Goal: Task Accomplishment & Management: Use online tool/utility

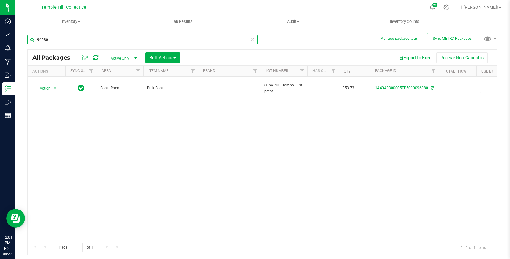
click at [107, 43] on input "96080" at bounding box center [143, 39] width 230 height 9
click at [108, 40] on input "92586" at bounding box center [143, 39] width 230 height 9
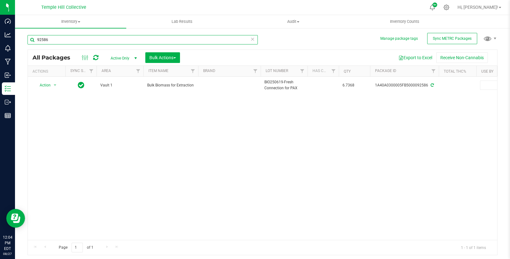
click at [108, 40] on input "92586" at bounding box center [143, 39] width 230 height 9
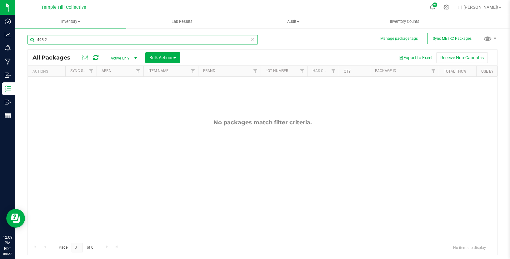
click at [119, 38] on input "498.2" at bounding box center [143, 39] width 230 height 9
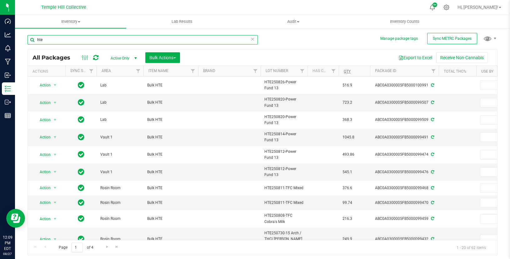
type input "hte"
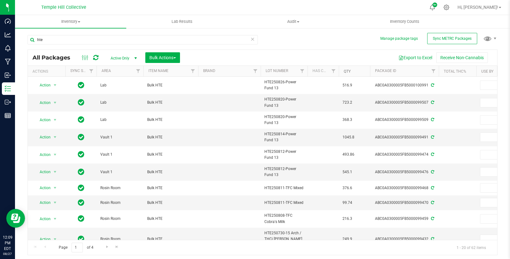
click at [349, 72] on link "Qty" at bounding box center [347, 71] width 7 height 4
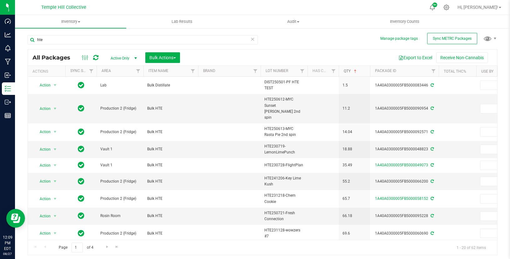
click at [349, 72] on link "Qty" at bounding box center [351, 71] width 14 height 4
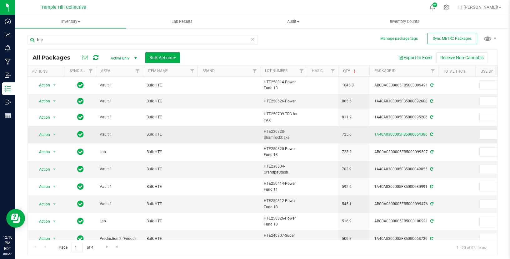
scroll to position [173, 1]
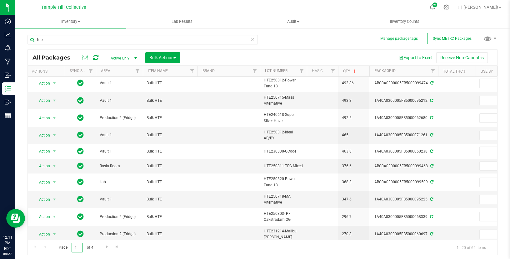
click at [78, 248] on input "1" at bounding box center [77, 247] width 11 height 10
type input "3"
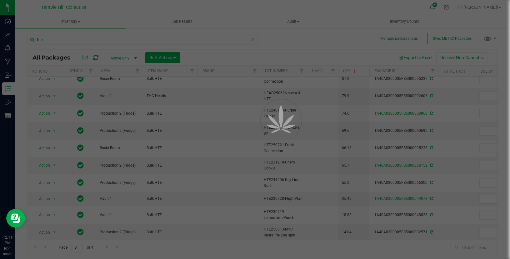
scroll to position [0, 0]
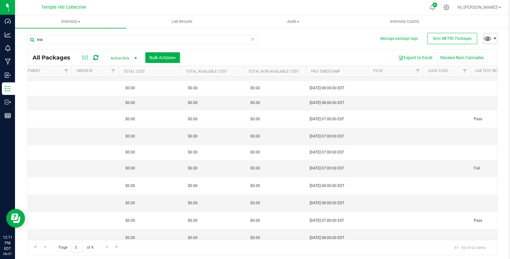
click at [497, 37] on span at bounding box center [495, 38] width 5 height 5
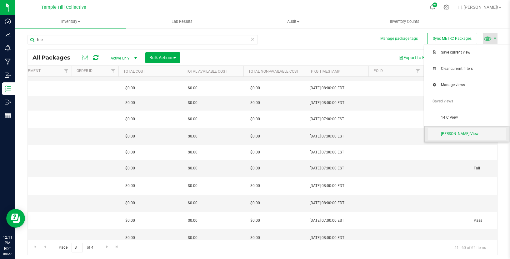
click at [463, 131] on span "[PERSON_NAME] View" at bounding box center [467, 134] width 78 height 13
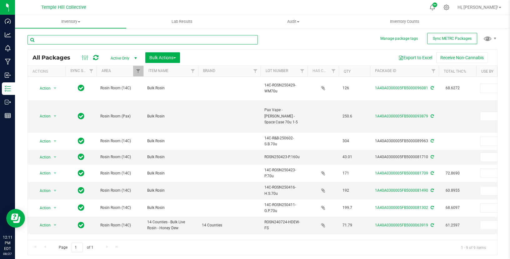
click at [141, 38] on input "text" at bounding box center [143, 39] width 230 height 9
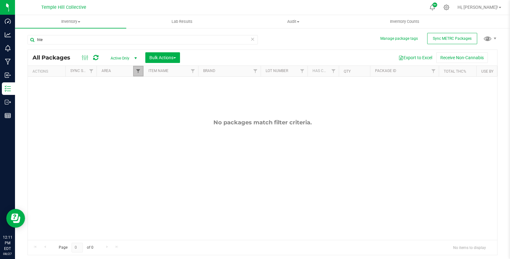
click at [138, 71] on span "Filter" at bounding box center [138, 70] width 5 height 5
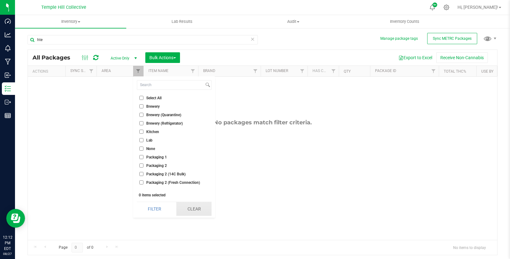
click at [190, 207] on button "Clear" at bounding box center [193, 209] width 35 height 14
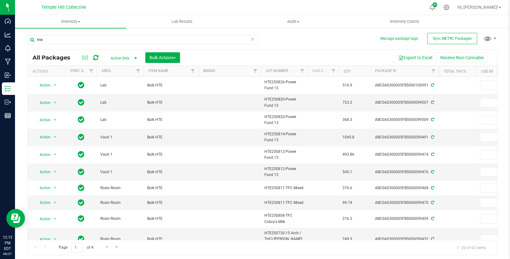
click at [346, 68] on th "Qty" at bounding box center [354, 71] width 31 height 11
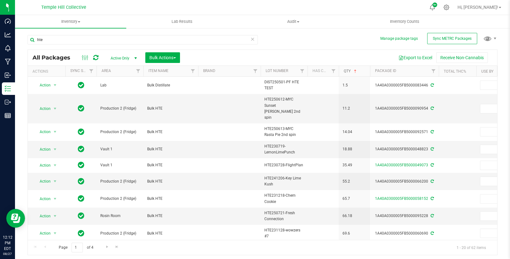
click at [349, 71] on link "Qty" at bounding box center [351, 71] width 14 height 4
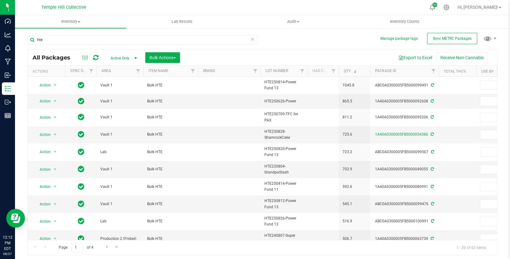
click at [343, 71] on th "Qty" at bounding box center [354, 71] width 31 height 11
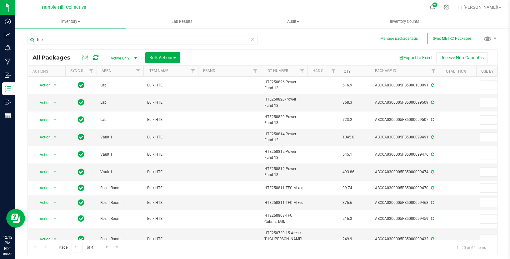
click at [348, 70] on link "Qty" at bounding box center [347, 71] width 7 height 4
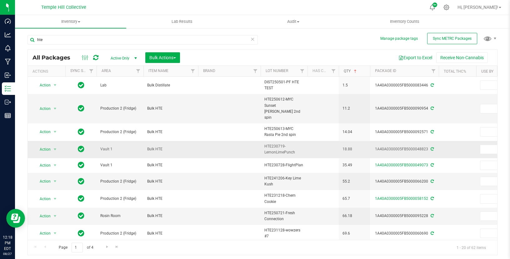
scroll to position [167, 0]
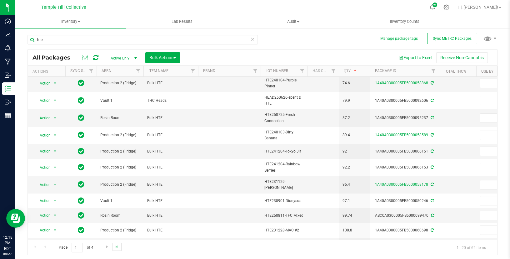
click at [120, 248] on link "Go to the last page" at bounding box center [117, 246] width 9 height 8
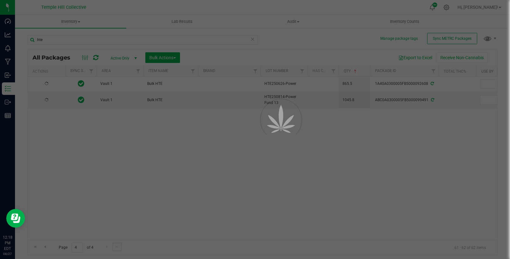
scroll to position [0, 0]
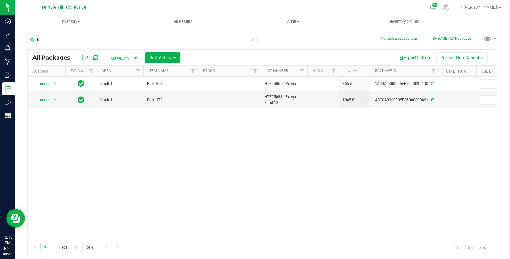
click at [46, 248] on span "Go to the previous page" at bounding box center [45, 246] width 5 height 5
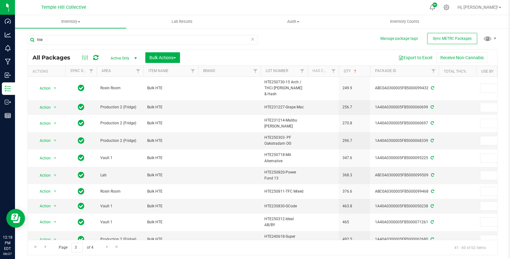
click at [289, 203] on span "HTE230830-GCode" at bounding box center [283, 206] width 39 height 6
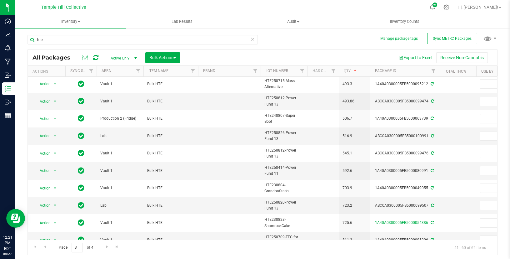
click at [141, 34] on div "hte" at bounding box center [145, 39] width 235 height 20
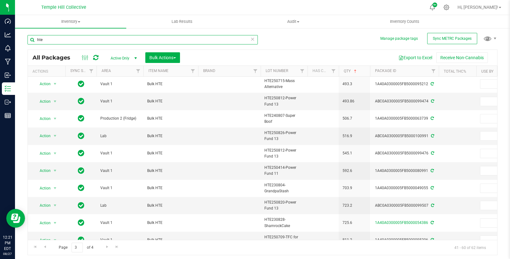
click at [140, 37] on input "hte" at bounding box center [143, 39] width 230 height 9
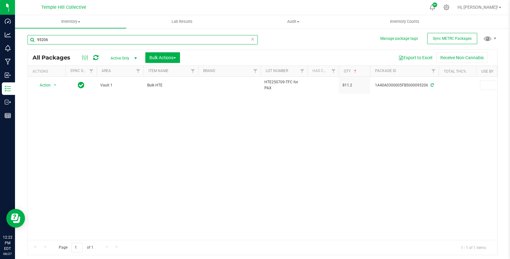
click at [125, 40] on input "95206" at bounding box center [143, 39] width 230 height 9
type input "99432"
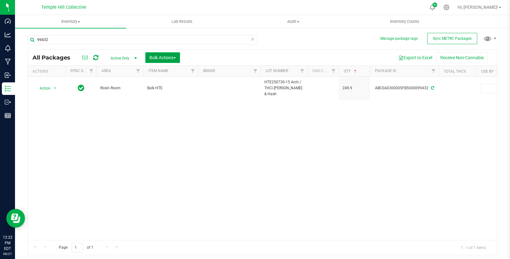
click at [172, 58] on span "Bulk Actions" at bounding box center [162, 57] width 27 height 5
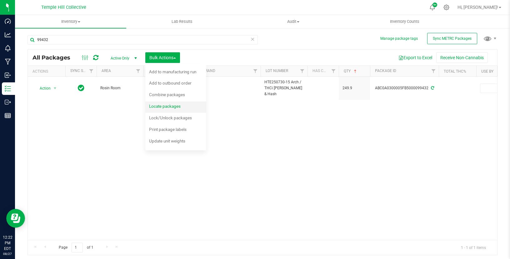
click at [166, 105] on span "Locate packages" at bounding box center [165, 105] width 32 height 5
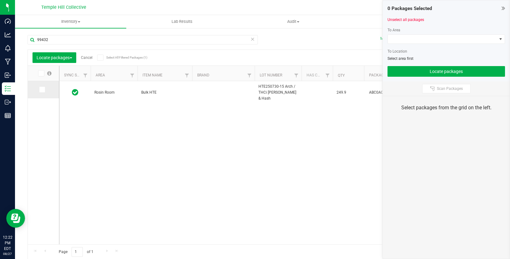
click at [41, 89] on icon at bounding box center [42, 89] width 4 height 0
click at [0, 0] on input "checkbox" at bounding box center [0, 0] width 0 height 0
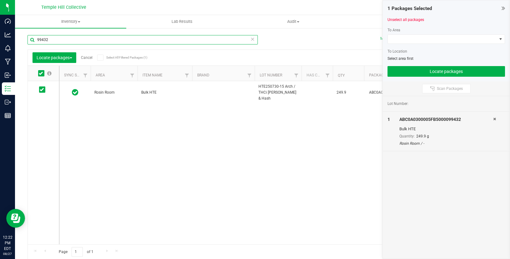
click at [60, 40] on input "99432" at bounding box center [143, 39] width 230 height 9
type input "99459"
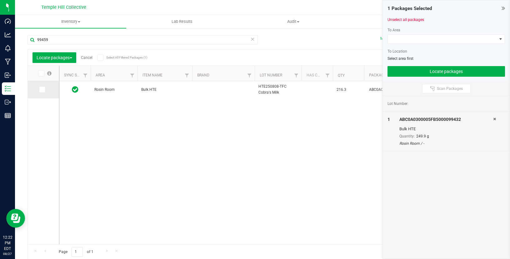
click at [43, 93] on td at bounding box center [43, 89] width 31 height 17
click at [43, 92] on span at bounding box center [42, 89] width 6 height 6
click at [0, 0] on input "checkbox" at bounding box center [0, 0] width 0 height 0
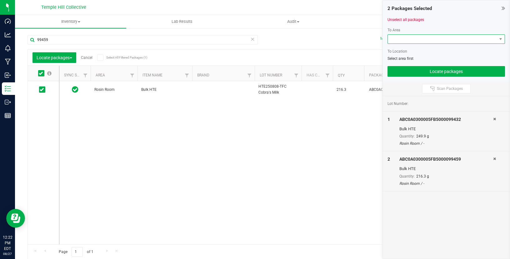
click at [392, 40] on span at bounding box center [442, 39] width 109 height 9
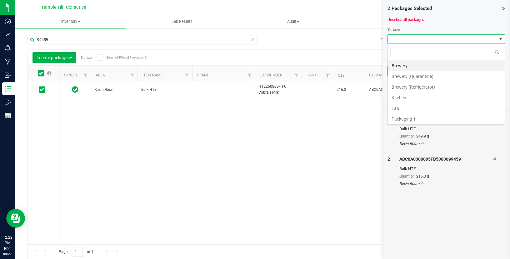
scroll to position [9, 118]
type input "lab"
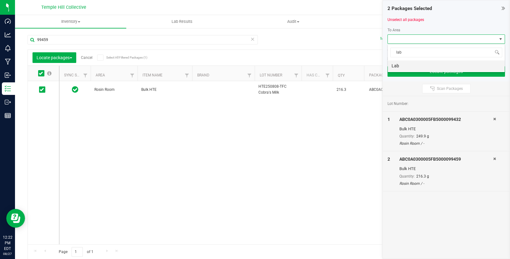
click at [408, 67] on li "Lab" at bounding box center [446, 65] width 117 height 11
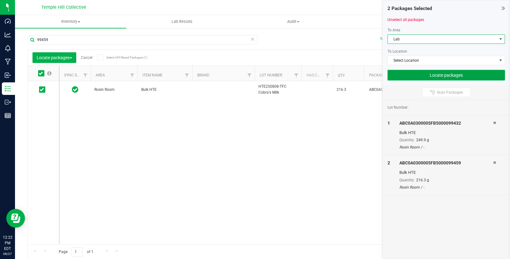
click at [412, 74] on button "Locate packages" at bounding box center [447, 75] width 118 height 11
